Goal: Information Seeking & Learning: Learn about a topic

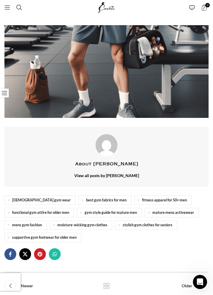
scroll to position [1059, 0]
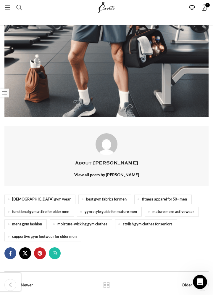
click at [31, 195] on link "[DEMOGRAPHIC_DATA] gym wear" at bounding box center [39, 199] width 71 height 9
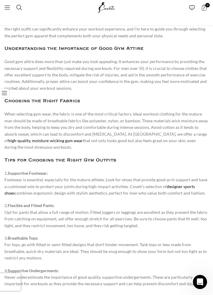
scroll to position [410, 0]
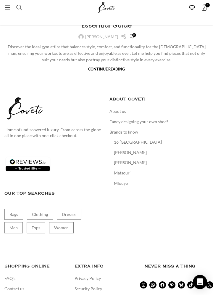
scroll to position [166, 0]
click at [13, 228] on link "Men" at bounding box center [13, 227] width 18 height 11
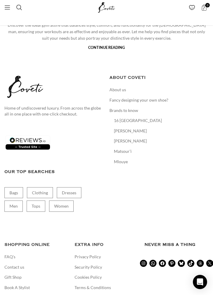
scroll to position [191, 0]
